Goal: Transaction & Acquisition: Purchase product/service

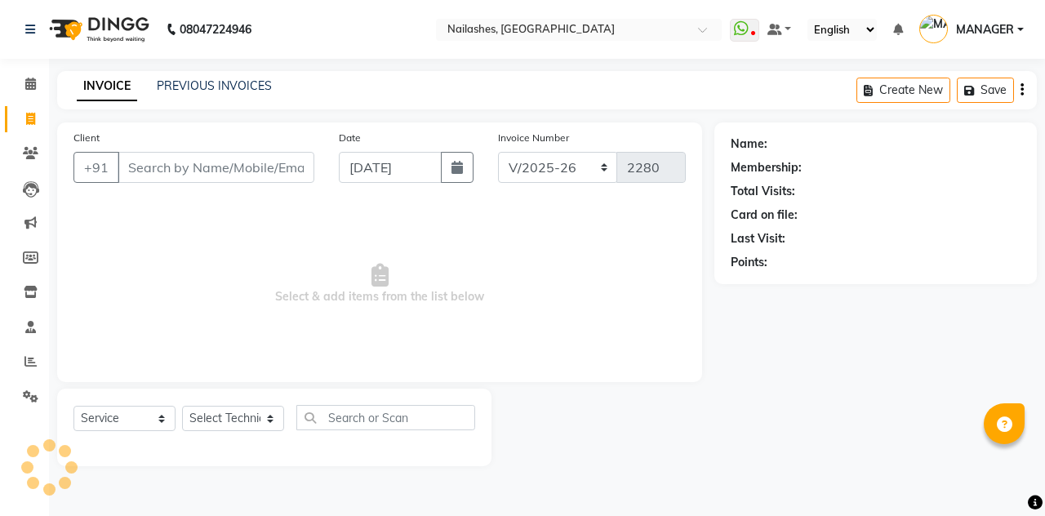
select select "3926"
select select "service"
click at [18, 93] on link "Calendar" at bounding box center [24, 84] width 39 height 27
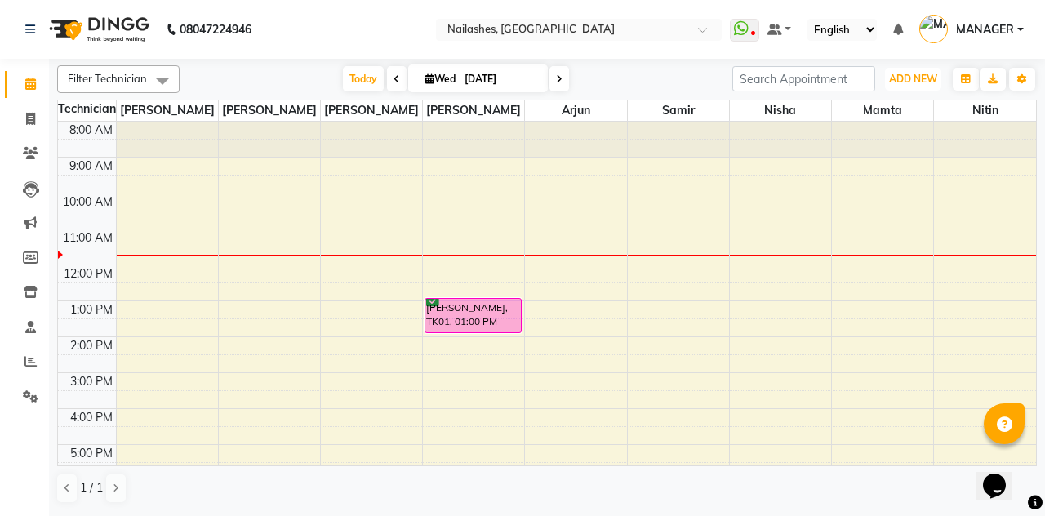
click at [911, 83] on span "ADD NEW" at bounding box center [913, 79] width 48 height 12
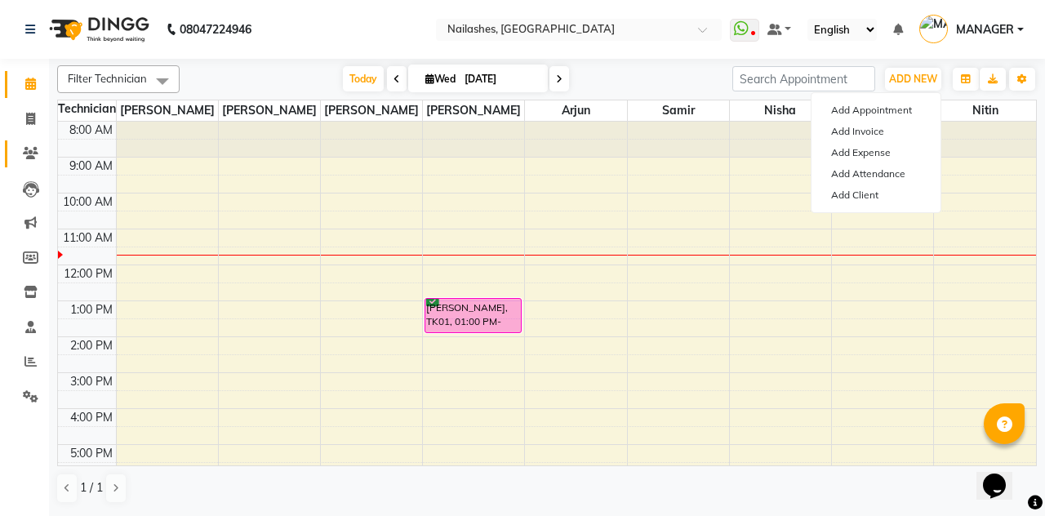
click at [33, 144] on span at bounding box center [30, 153] width 29 height 19
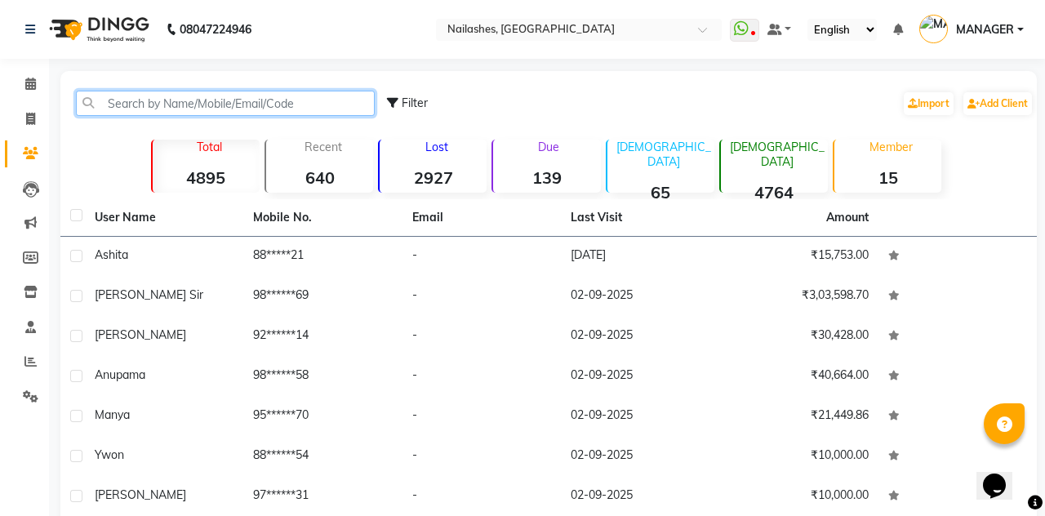
click at [193, 93] on input "text" at bounding box center [225, 103] width 299 height 25
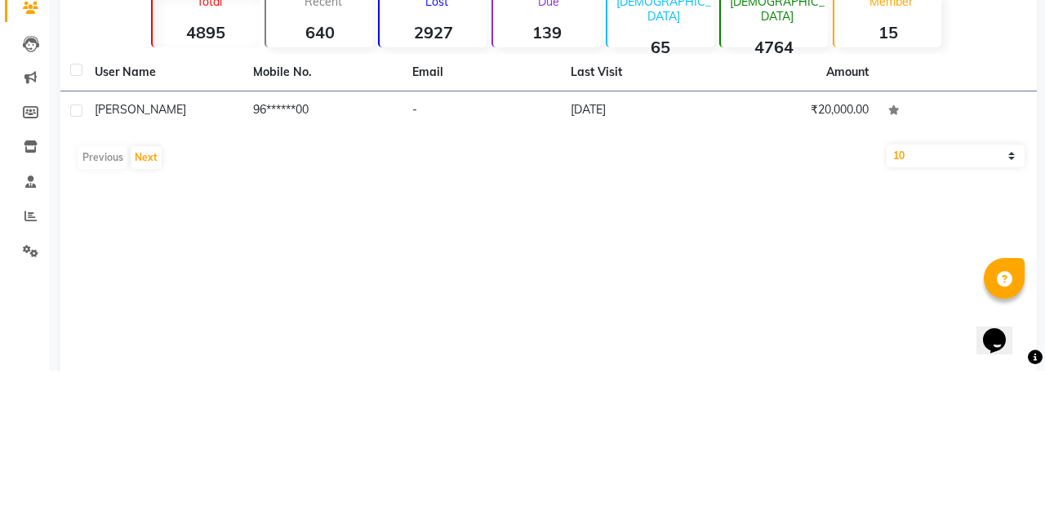
type input "9670625"
click at [288, 247] on td "96******00" at bounding box center [322, 257] width 158 height 40
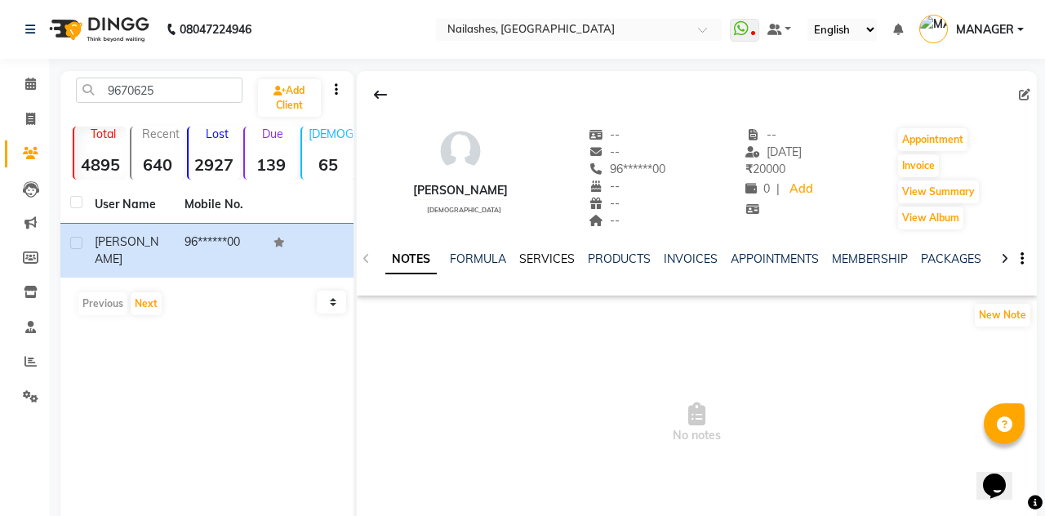
click at [534, 258] on link "SERVICES" at bounding box center [547, 258] width 56 height 15
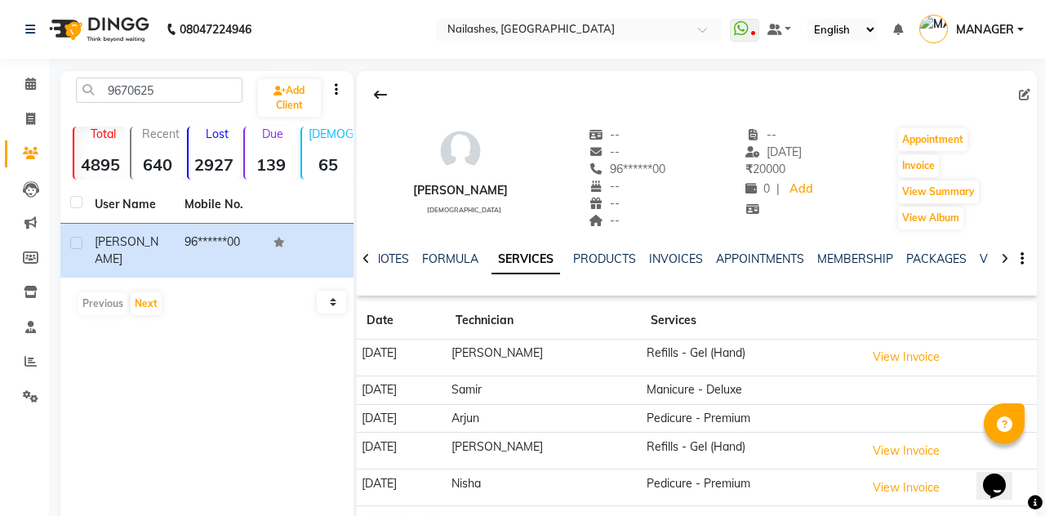
scroll to position [2, 0]
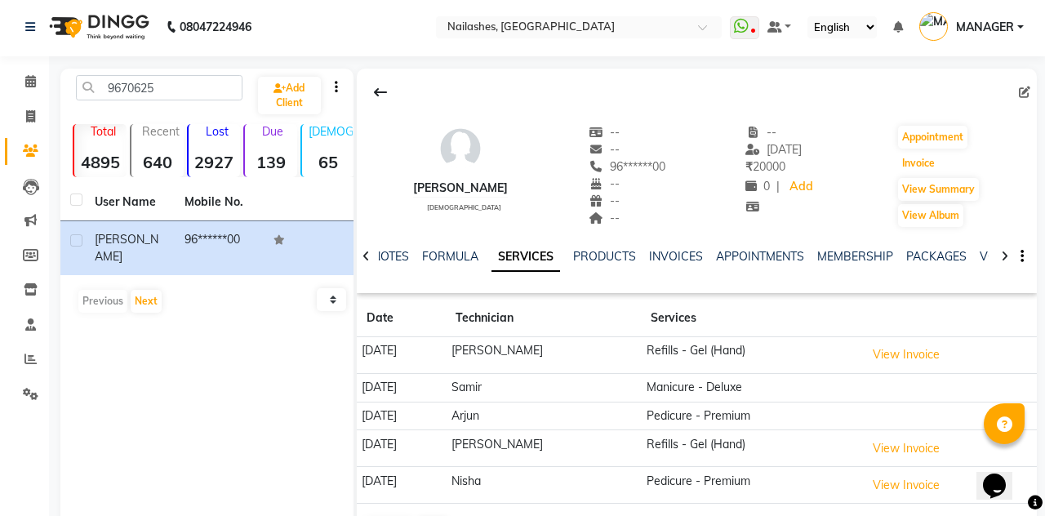
click at [919, 158] on button "Invoice" at bounding box center [918, 163] width 41 height 23
select select "service"
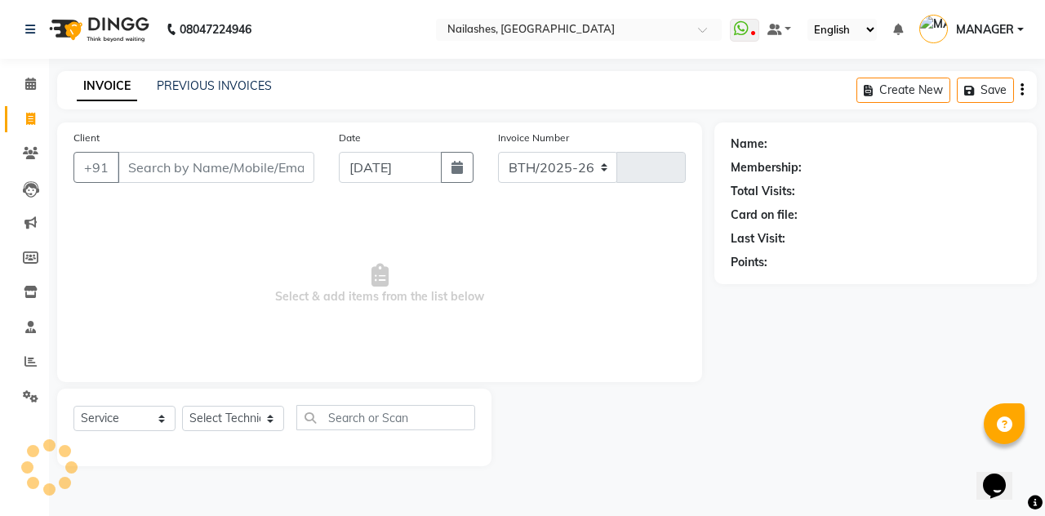
select select "3926"
type input "2280"
type input "96******00"
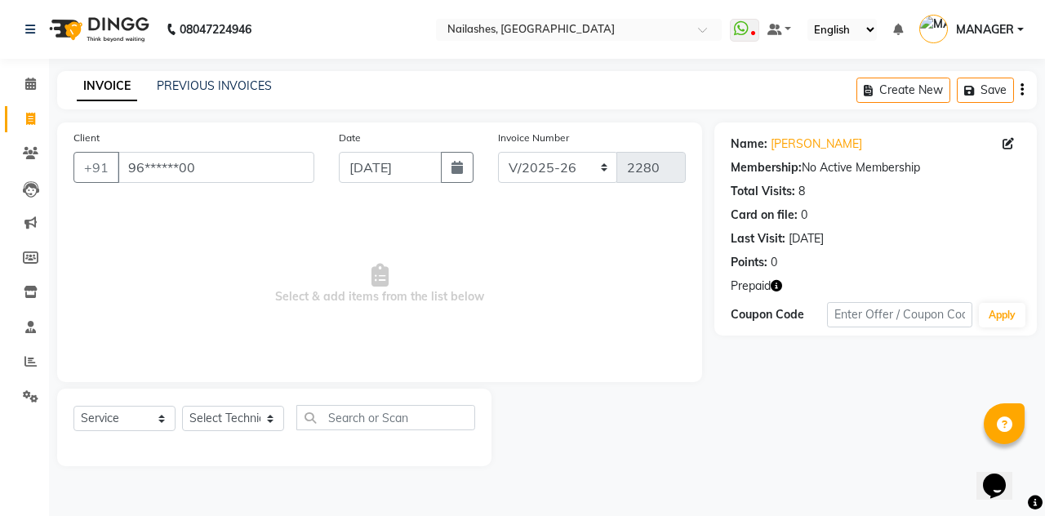
click at [777, 280] on icon "button" at bounding box center [776, 285] width 11 height 11
click at [778, 282] on icon "button" at bounding box center [776, 285] width 11 height 11
click at [27, 73] on link "Calendar" at bounding box center [24, 84] width 39 height 27
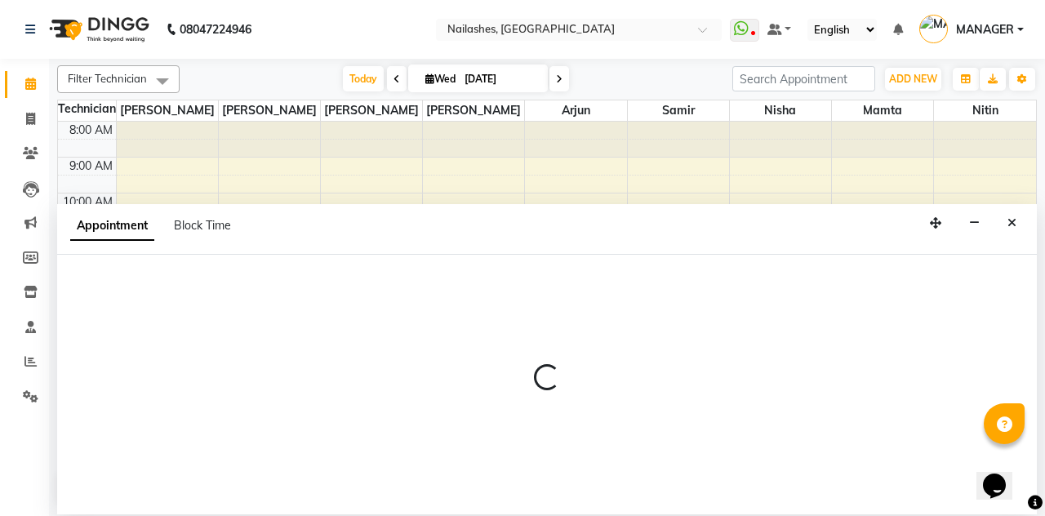
select select "78821"
select select "tentative"
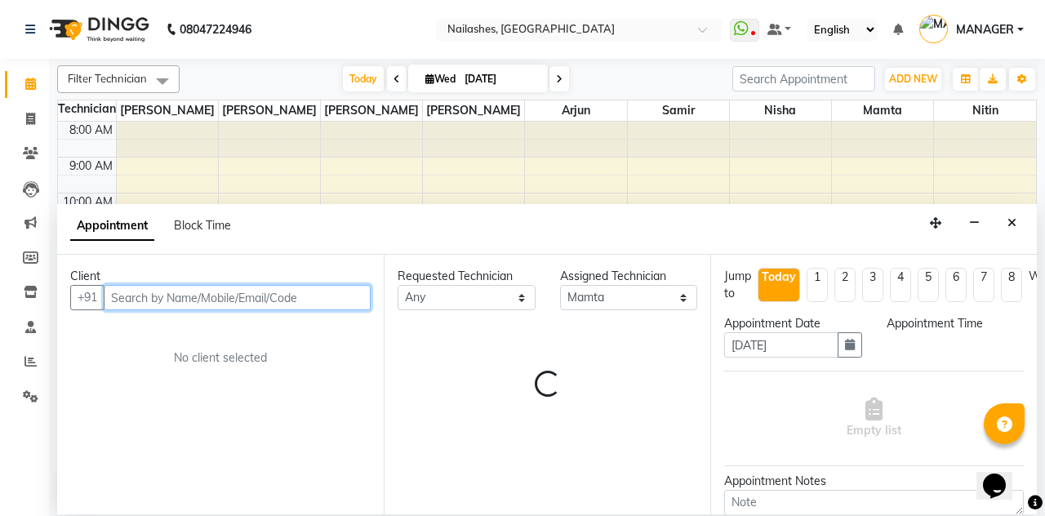
select select "840"
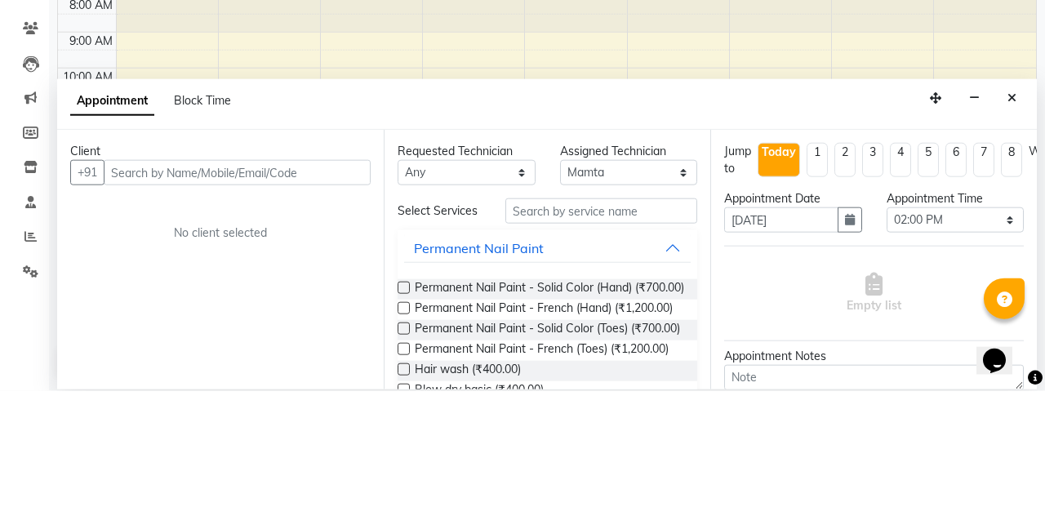
click at [1020, 211] on button "Close" at bounding box center [1012, 223] width 24 height 25
